Goal: Task Accomplishment & Management: Manage account settings

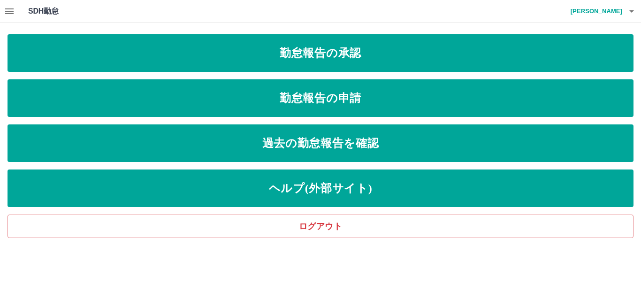
click at [9, 10] on icon "button" at bounding box center [9, 11] width 11 height 11
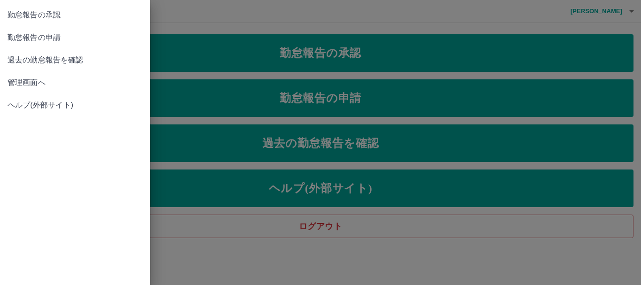
click at [25, 81] on span "管理画面へ" at bounding box center [75, 82] width 135 height 11
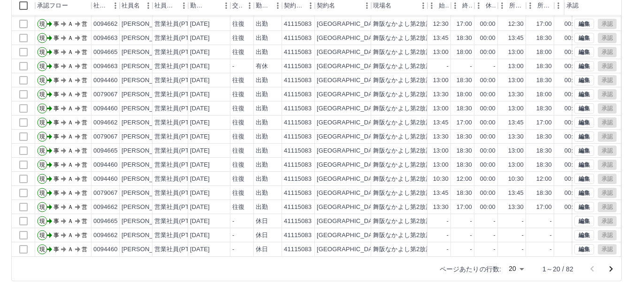
scroll to position [112, 0]
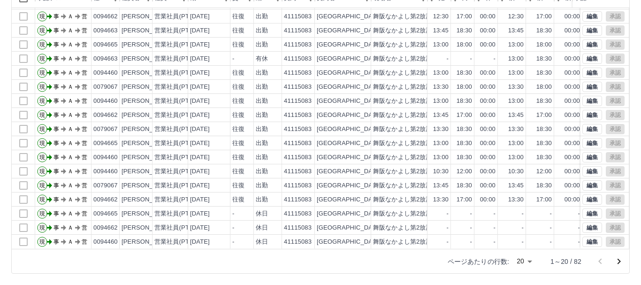
click at [523, 262] on body "SDH勤怠 [PERSON_NAME]実績承認 前月 [DATE] 次月 今月 月選択 承認モード 削除モード 一括承認 列一覧 0 フィルター 行間隔 エク…" at bounding box center [320, 86] width 641 height 397
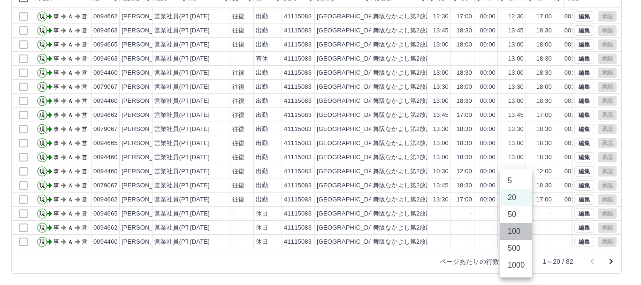
click at [516, 232] on li "100" at bounding box center [516, 231] width 32 height 17
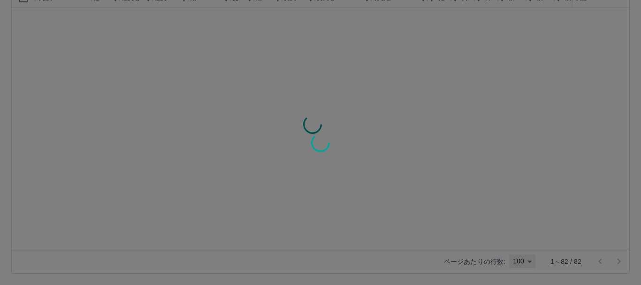
type input "***"
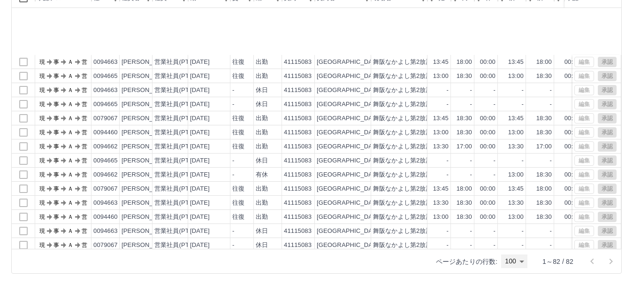
scroll to position [922, 0]
